Goal: Find specific page/section: Find specific page/section

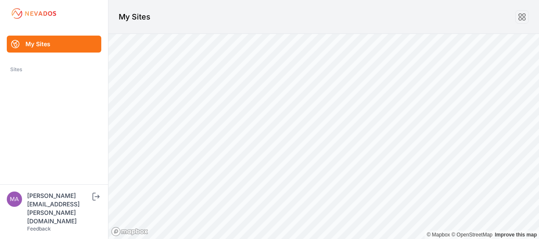
click at [42, 44] on link "My Sites" at bounding box center [54, 44] width 95 height 17
click at [45, 43] on link "My Sites" at bounding box center [54, 44] width 95 height 17
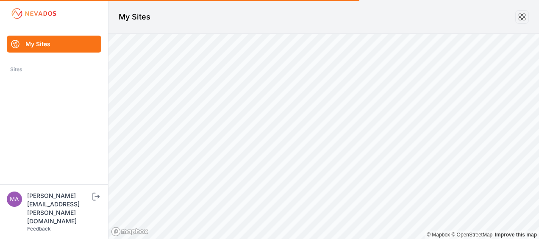
click at [45, 43] on link "My Sites" at bounding box center [54, 44] width 95 height 17
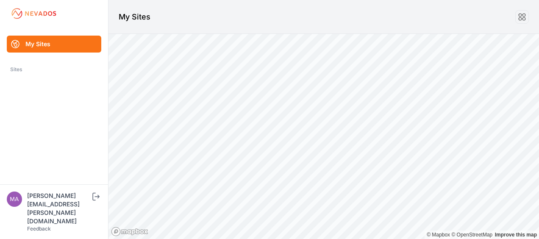
click at [15, 42] on icon at bounding box center [15, 44] width 10 height 10
click at [518, 17] on icon at bounding box center [522, 16] width 9 height 9
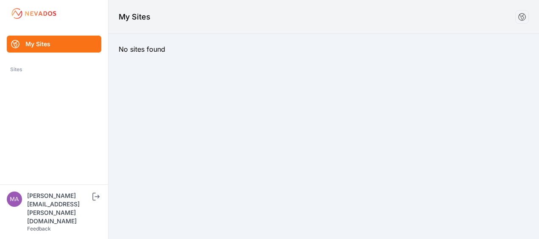
click at [16, 69] on div "Sites" at bounding box center [54, 69] width 88 height 10
click at [42, 47] on link "My Sites" at bounding box center [54, 44] width 95 height 17
